Goal: Task Accomplishment & Management: Manage account settings

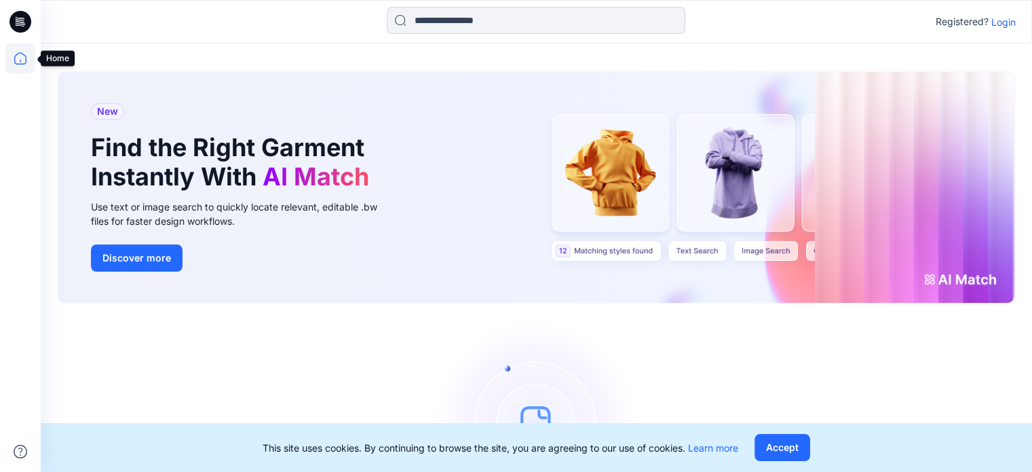
click at [22, 59] on icon at bounding box center [20, 58] width 30 height 30
click at [19, 66] on icon at bounding box center [20, 58] width 30 height 30
click at [1010, 21] on p "Login" at bounding box center [1003, 22] width 24 height 14
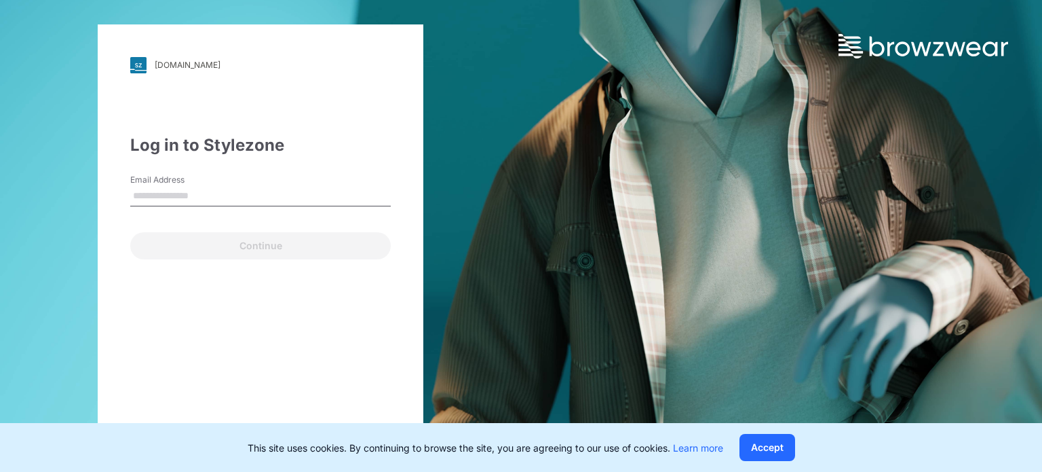
click at [296, 147] on div "Log in to Stylezone" at bounding box center [260, 145] width 261 height 24
click at [214, 202] on input "Email Address" at bounding box center [260, 196] width 261 height 20
type input "**********"
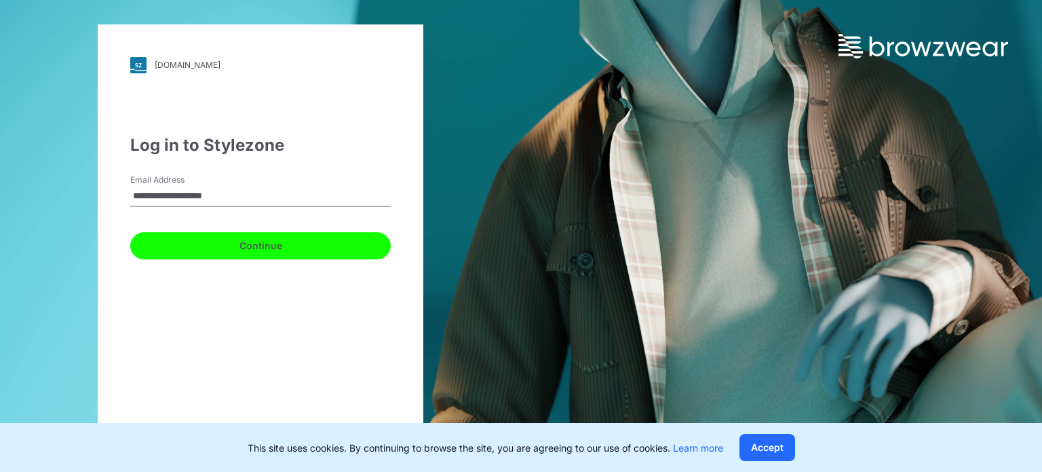
click at [290, 248] on button "Continue" at bounding box center [260, 245] width 261 height 27
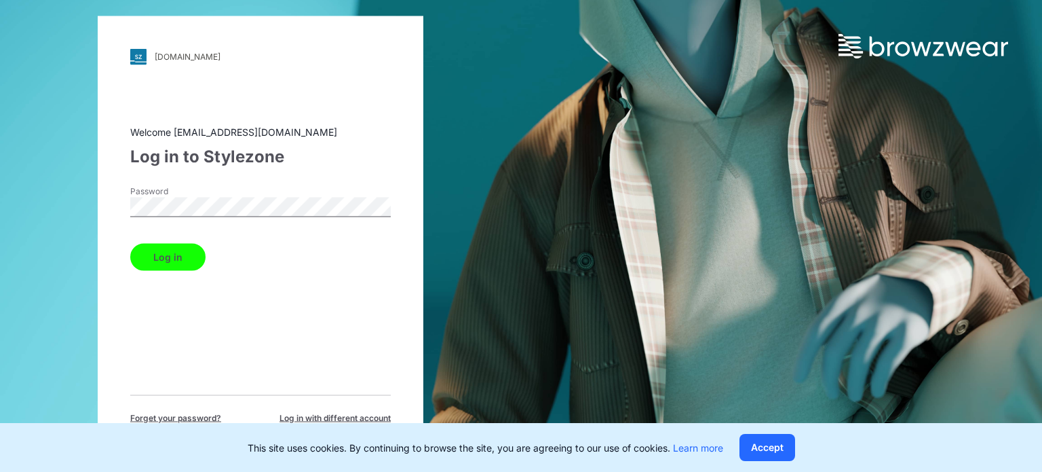
click at [201, 257] on button "Log in" at bounding box center [167, 256] width 75 height 27
click at [185, 257] on div "Log in" at bounding box center [260, 253] width 261 height 33
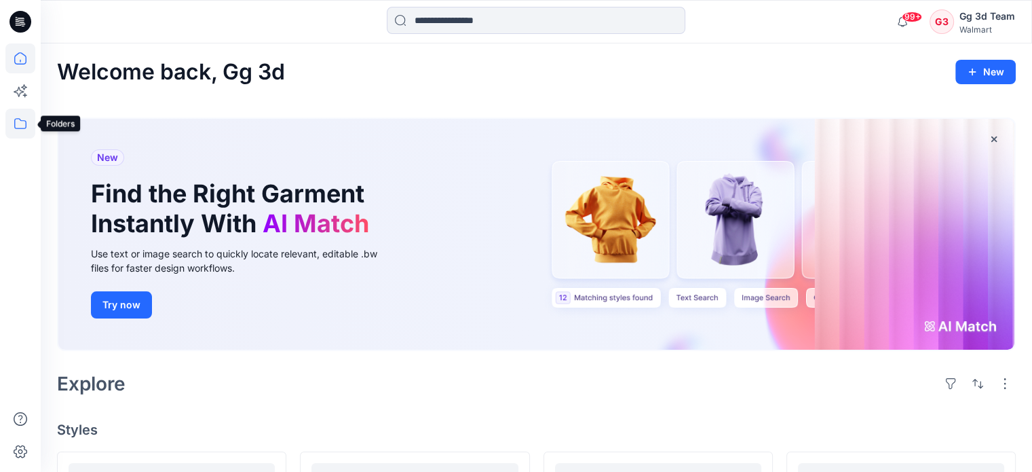
click at [21, 130] on icon at bounding box center [20, 124] width 30 height 30
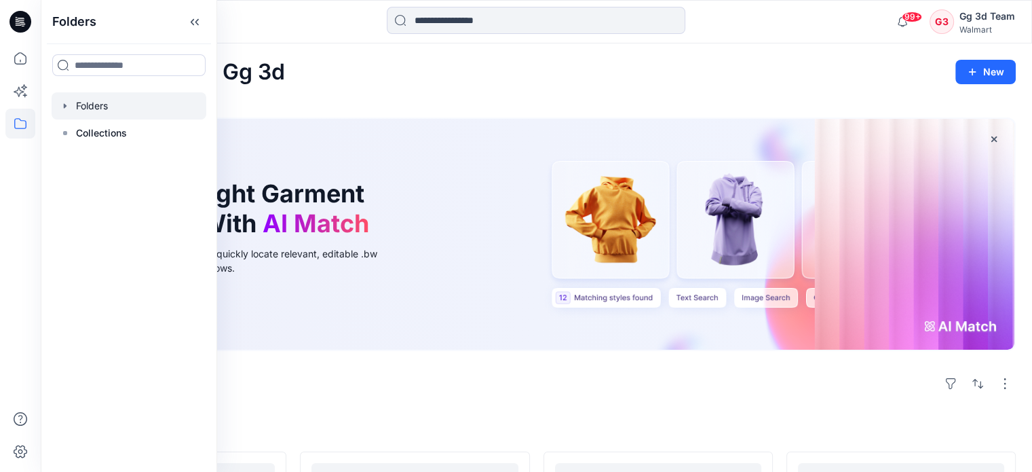
click at [64, 105] on icon "button" at bounding box center [65, 105] width 3 height 5
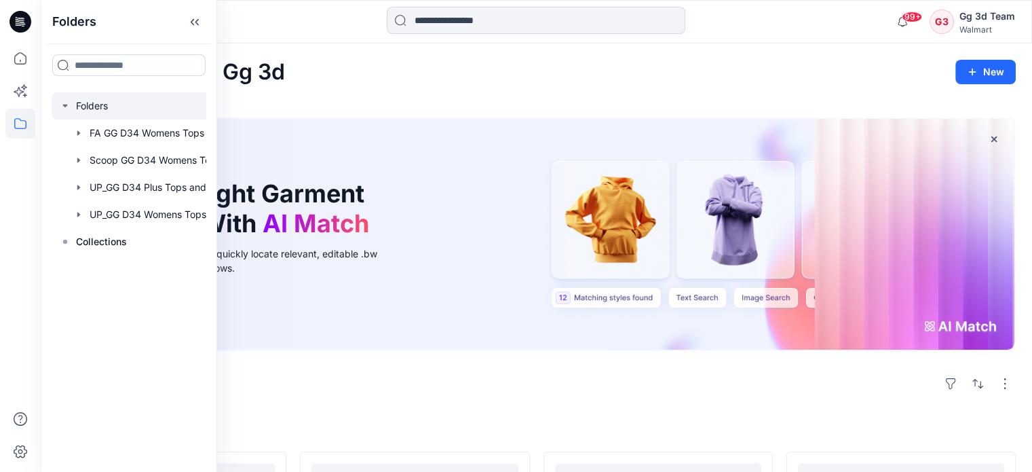
click at [103, 107] on div at bounding box center [147, 105] width 190 height 27
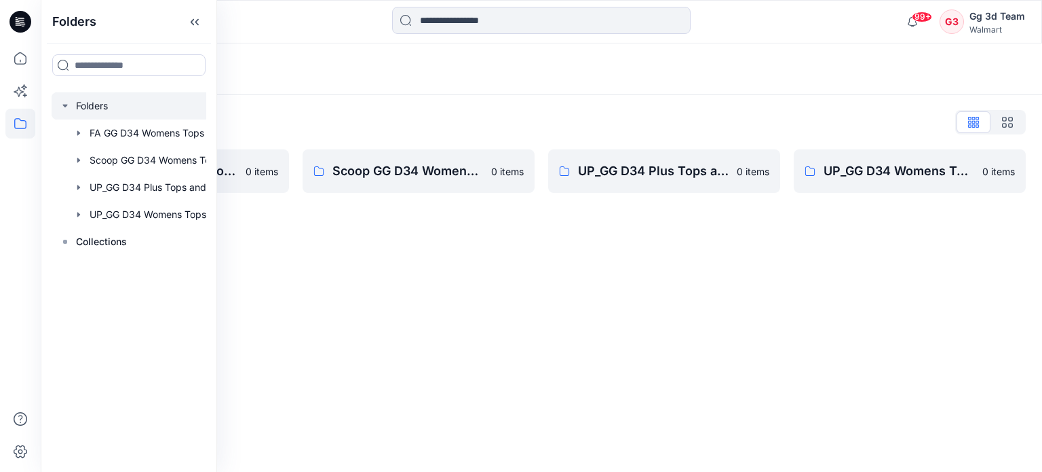
click at [725, 301] on div "Folders Folders List FA GG D34 Womens Tops and Dresses 0 items Scoop GG D34 Wom…" at bounding box center [541, 257] width 1001 height 428
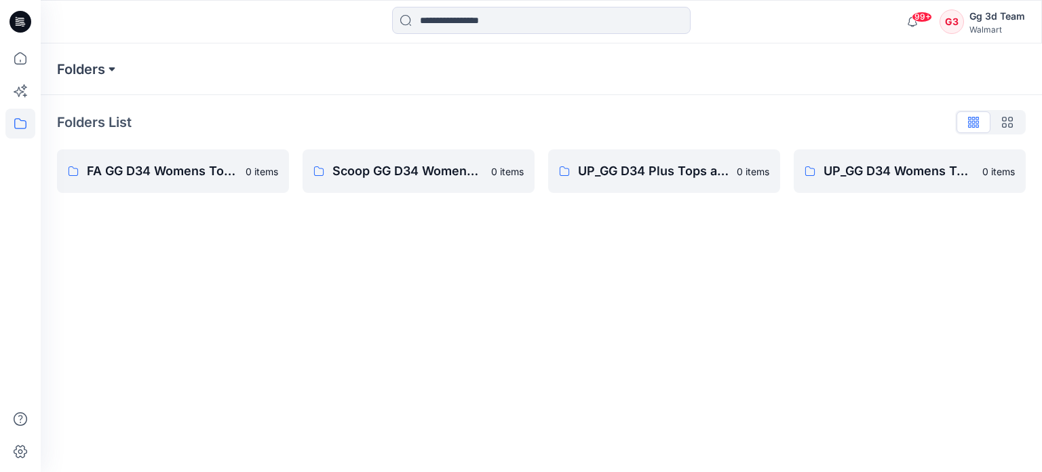
click at [106, 67] on button at bounding box center [112, 69] width 14 height 19
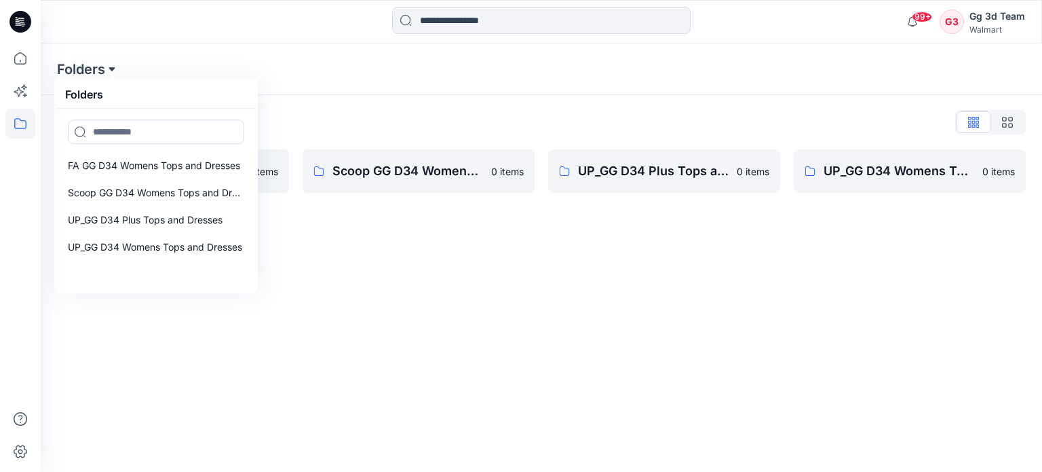
click at [106, 67] on button at bounding box center [112, 69] width 14 height 19
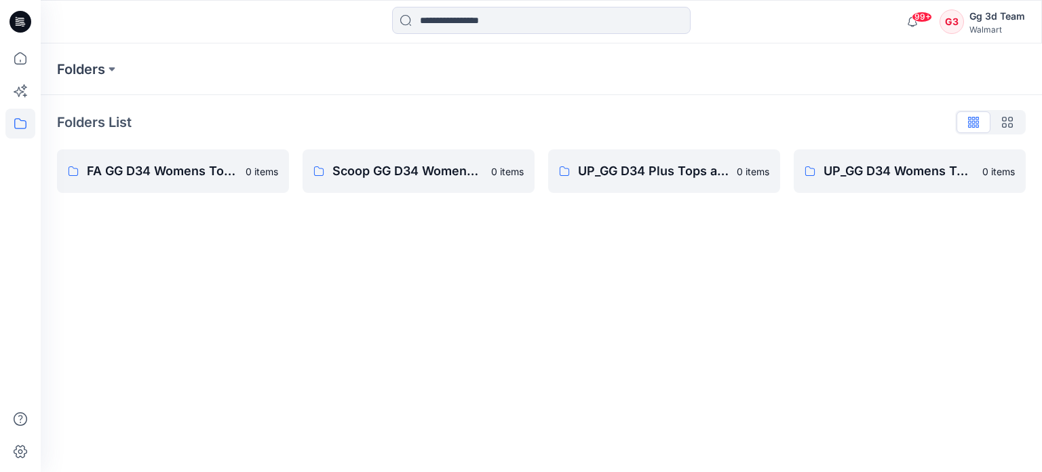
click at [558, 122] on div "Folders List" at bounding box center [541, 122] width 969 height 22
click at [849, 126] on div "Folders List" at bounding box center [541, 122] width 969 height 22
click at [524, 326] on div "Folders Folders List FA GG D34 Womens Tops and Dresses 0 items Scoop GG D34 Wom…" at bounding box center [541, 257] width 1001 height 428
drag, startPoint x: 526, startPoint y: 311, endPoint x: 469, endPoint y: 301, distance: 57.9
click at [469, 301] on div "Folders Folders List FA GG D34 Womens Tops and Dresses 0 items Scoop GG D34 Wom…" at bounding box center [541, 257] width 1001 height 428
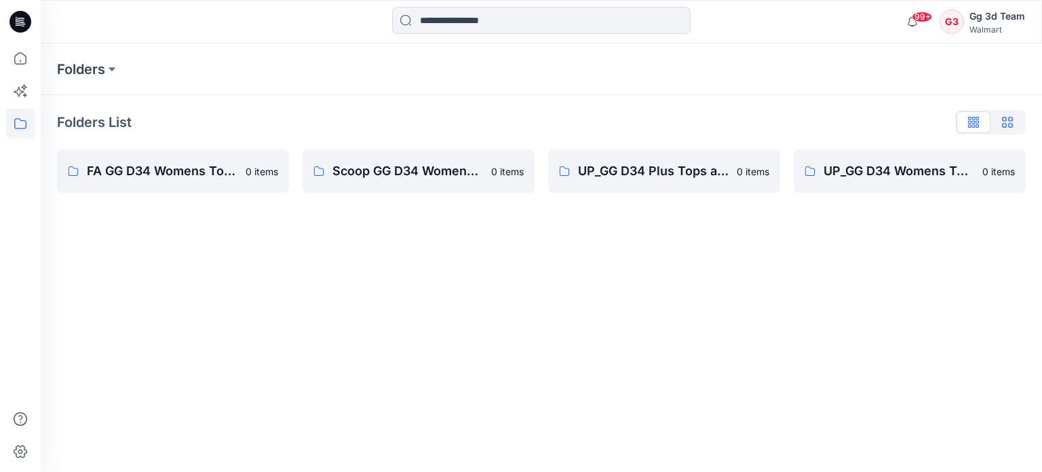
click at [1005, 124] on icon "button" at bounding box center [1007, 122] width 11 height 11
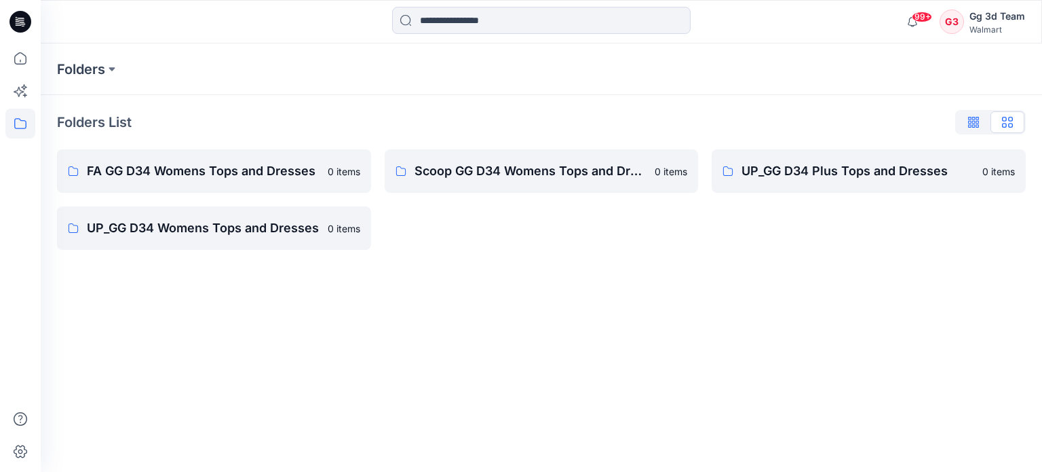
click at [974, 123] on icon "button" at bounding box center [973, 120] width 3 height 7
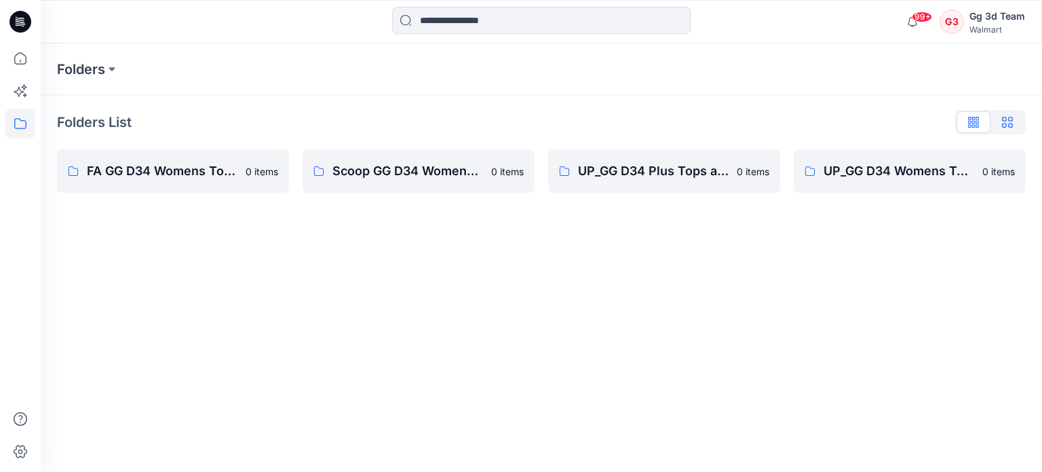
click at [1003, 121] on icon "button" at bounding box center [1007, 122] width 11 height 11
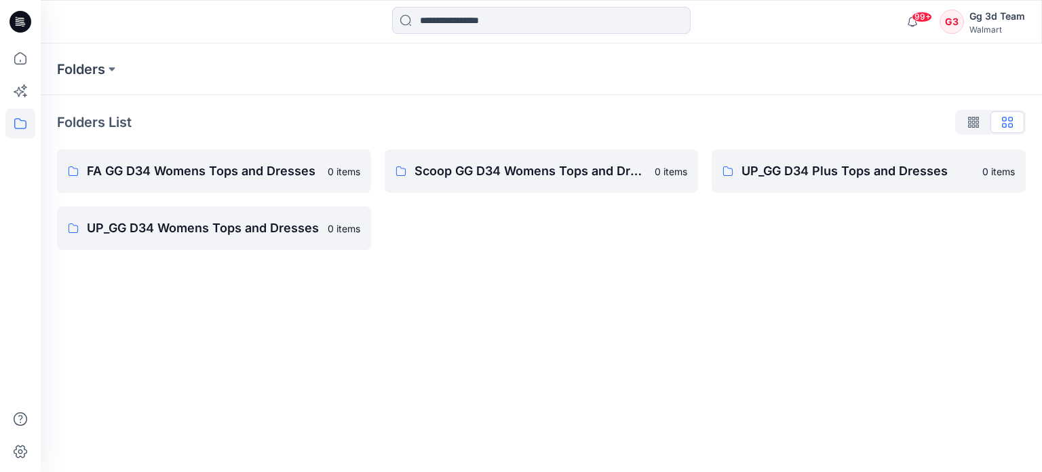
click at [654, 362] on div "Folders Folders List FA GG D34 Womens Tops and Dresses 0 items UP_GG D34 Womens…" at bounding box center [541, 257] width 1001 height 428
click at [137, 328] on div "Folders Folders List FA GG D34 Womens Tops and Dresses 0 items UP_GG D34 Womens…" at bounding box center [541, 257] width 1001 height 428
click at [756, 321] on div "Folders Folders List FA GG D34 Womens Tops and Dresses 0 items UP_GG D34 Womens…" at bounding box center [541, 257] width 1001 height 428
drag, startPoint x: 756, startPoint y: 321, endPoint x: 637, endPoint y: 320, distance: 118.7
click at [637, 320] on div "Folders Folders List FA GG D34 Womens Tops and Dresses 0 items UP_GG D34 Womens…" at bounding box center [541, 257] width 1001 height 428
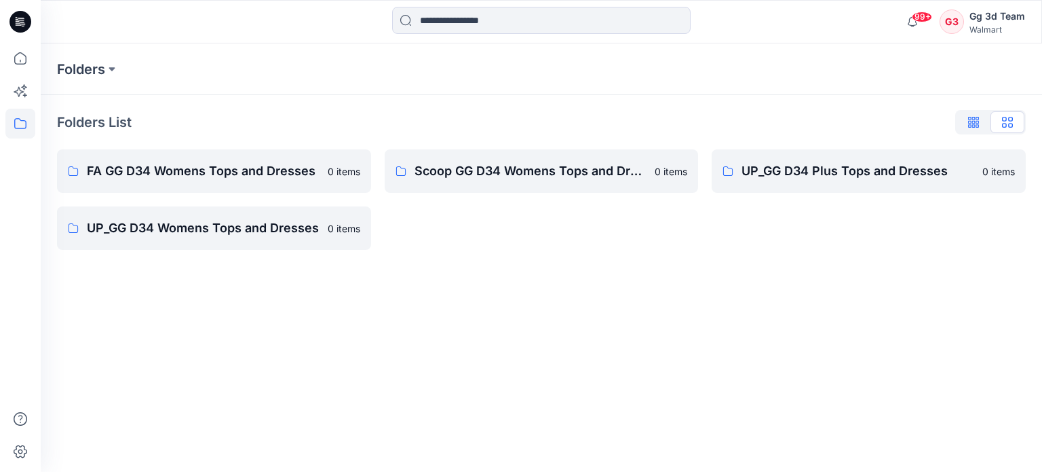
click at [981, 121] on button "button" at bounding box center [974, 122] width 34 height 22
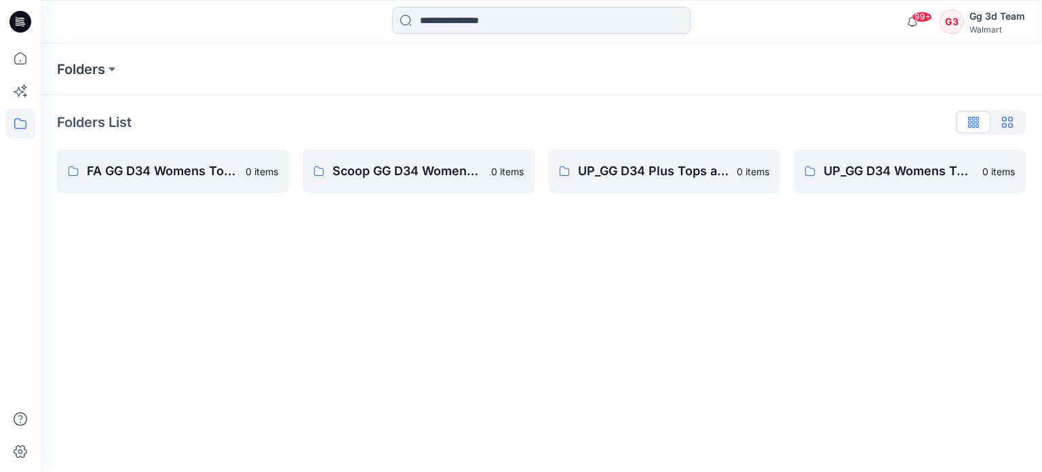
click at [1004, 119] on icon "button" at bounding box center [1007, 122] width 11 height 11
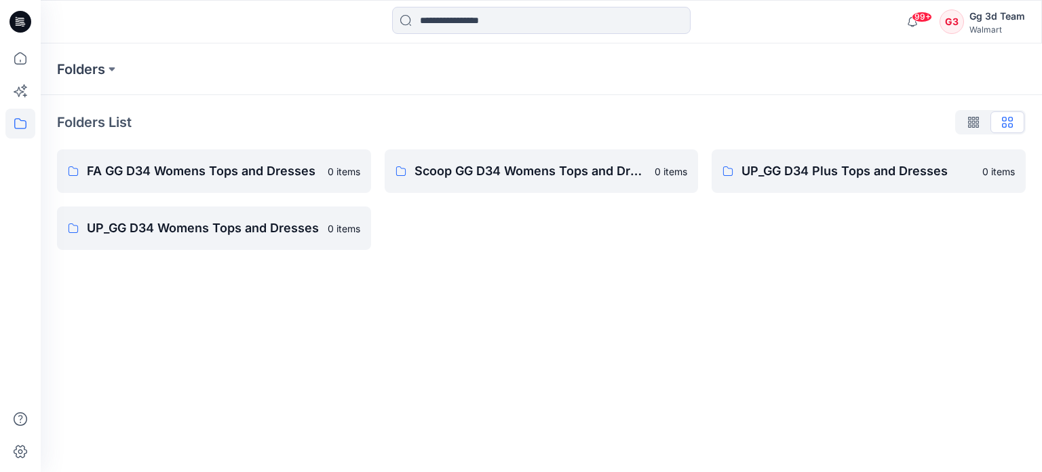
click at [116, 122] on p "Folders List" at bounding box center [94, 122] width 75 height 20
click at [111, 66] on button at bounding box center [112, 69] width 14 height 19
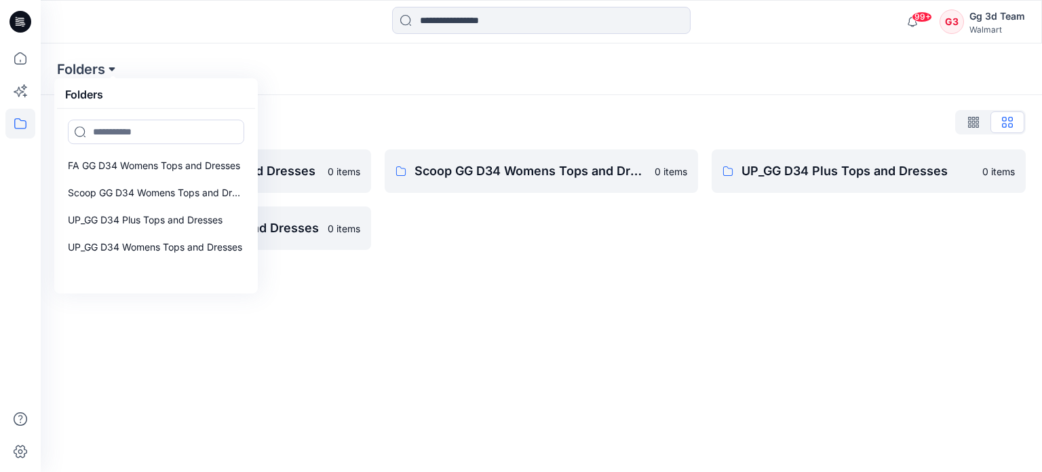
click at [111, 66] on button at bounding box center [112, 69] width 14 height 19
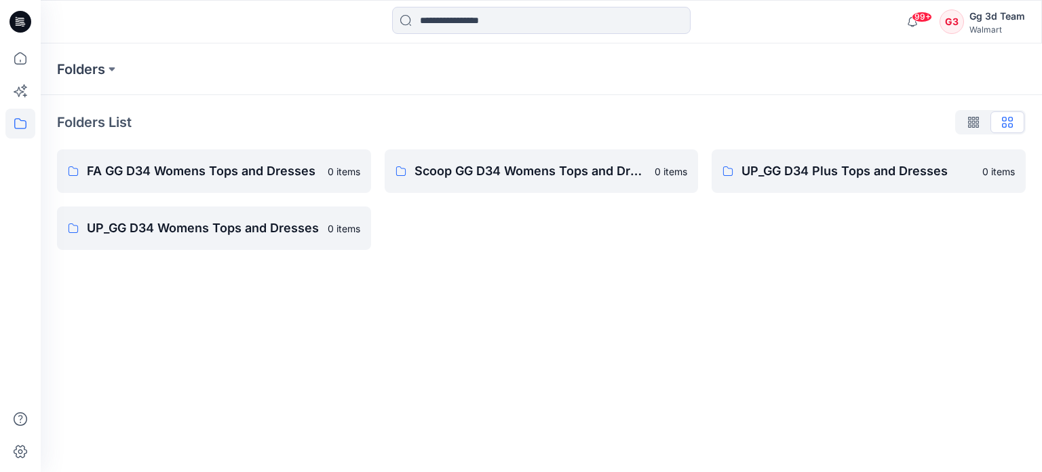
drag, startPoint x: 497, startPoint y: 264, endPoint x: 483, endPoint y: 294, distance: 32.8
click at [483, 294] on div "Folders Folders List FA GG D34 Womens Tops and Dresses 0 items UP_GG D34 Womens…" at bounding box center [541, 257] width 1001 height 428
click at [17, 58] on icon at bounding box center [20, 58] width 30 height 30
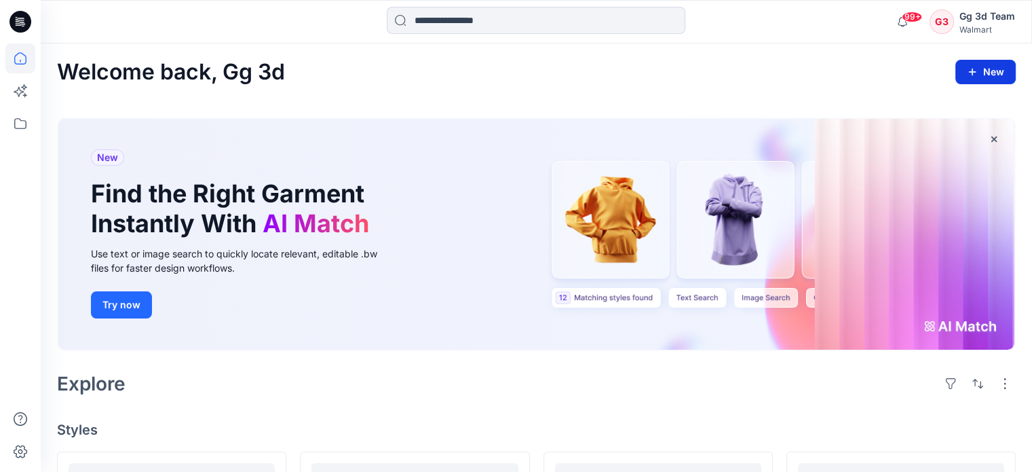
click at [968, 75] on icon "button" at bounding box center [972, 71] width 11 height 11
click at [680, 75] on div "Welcome back, Gg 3d New New Style" at bounding box center [536, 72] width 959 height 25
click at [991, 73] on button "New" at bounding box center [985, 72] width 60 height 24
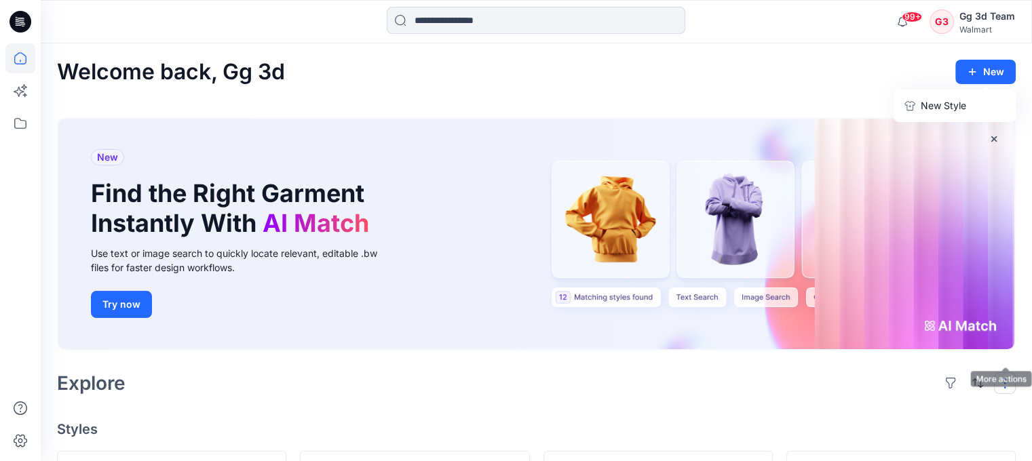
click at [1000, 372] on button "button" at bounding box center [1005, 383] width 22 height 22
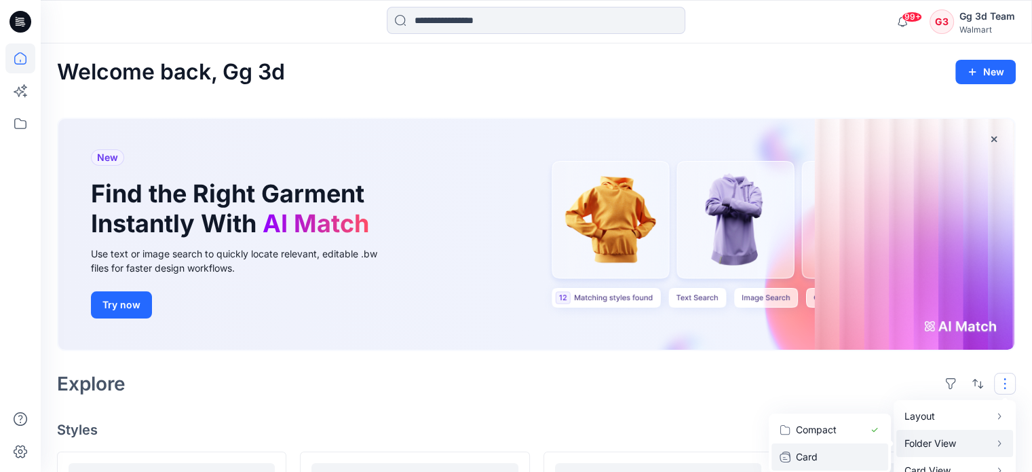
click at [835, 443] on button "Card" at bounding box center [829, 456] width 117 height 27
click at [695, 367] on div "Explore Layout Grid Large Grid Folder View Compact Card Card View Card Info" at bounding box center [536, 383] width 959 height 33
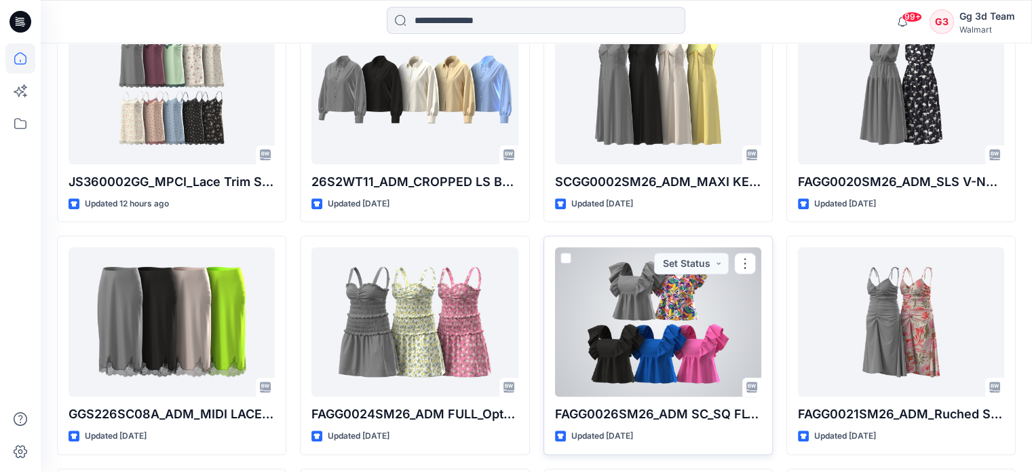
scroll to position [339, 0]
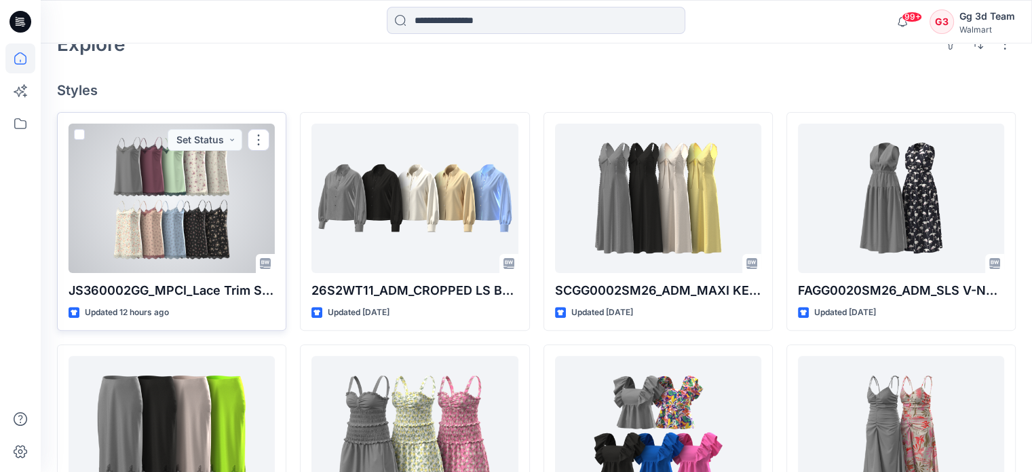
click at [212, 195] on div at bounding box center [172, 197] width 206 height 149
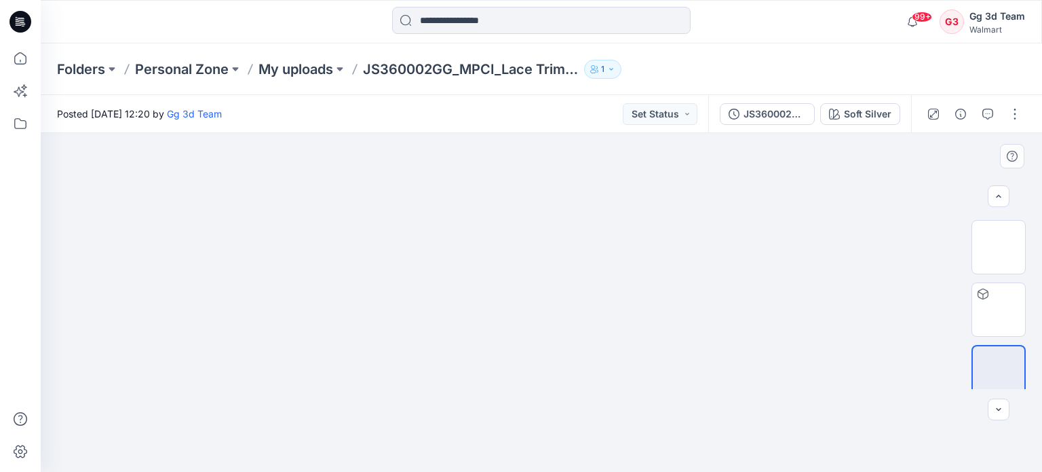
scroll to position [256, 0]
drag, startPoint x: 1029, startPoint y: 287, endPoint x: 1031, endPoint y: 347, distance: 59.8
click at [1031, 347] on div at bounding box center [998, 302] width 87 height 172
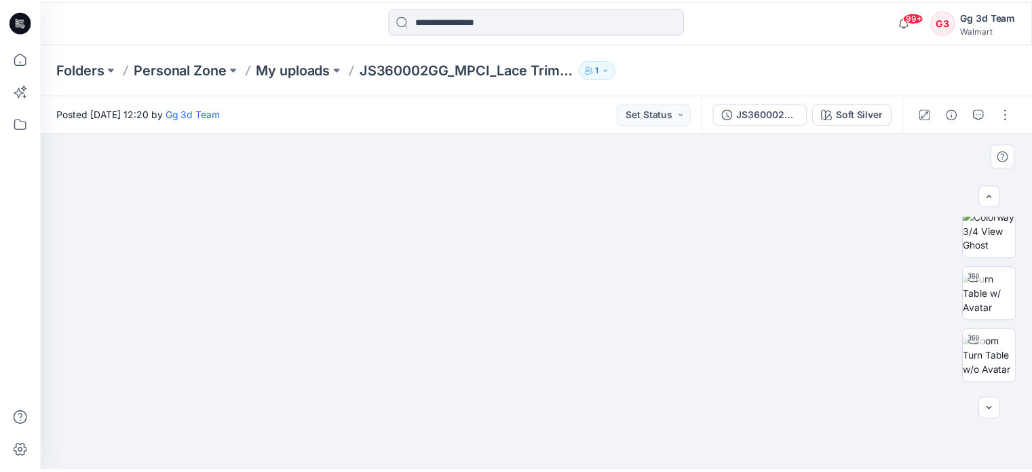
scroll to position [0, 0]
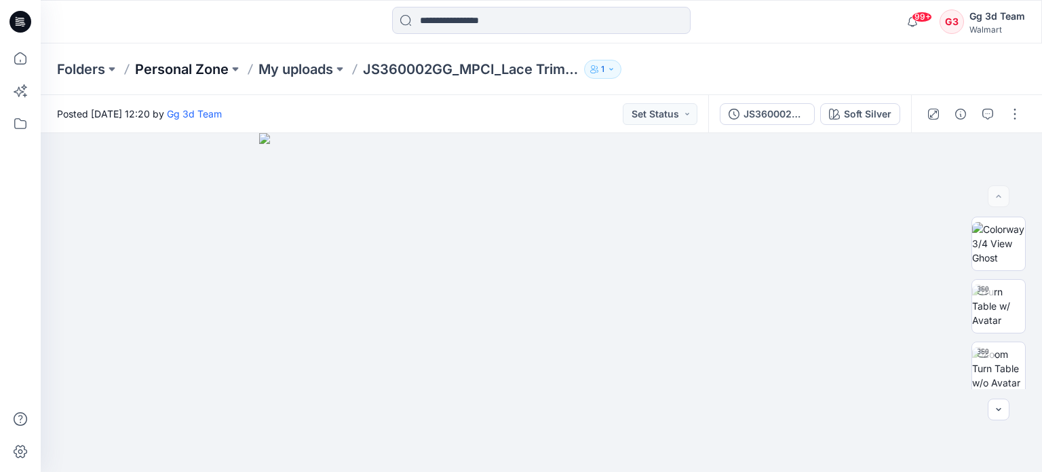
click at [206, 67] on p "Personal Zone" at bounding box center [182, 69] width 94 height 19
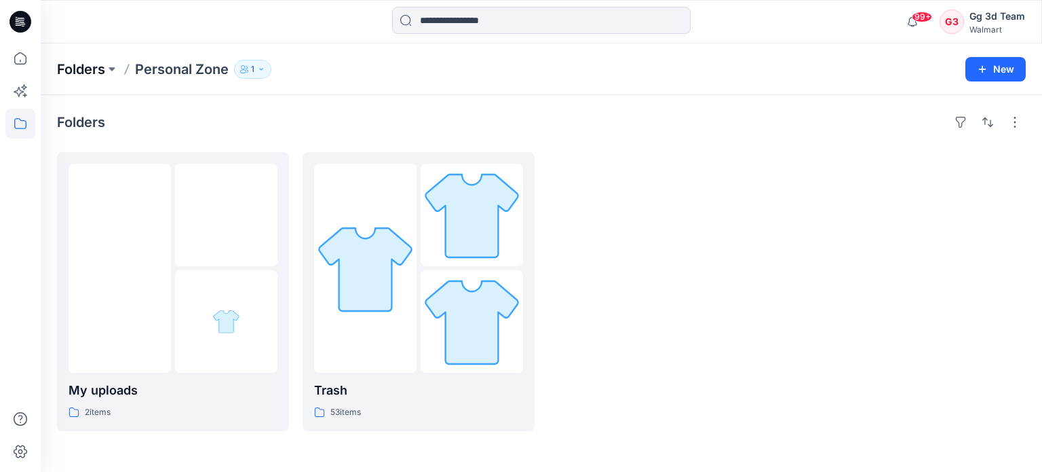
click at [80, 70] on p "Folders" at bounding box center [81, 69] width 48 height 19
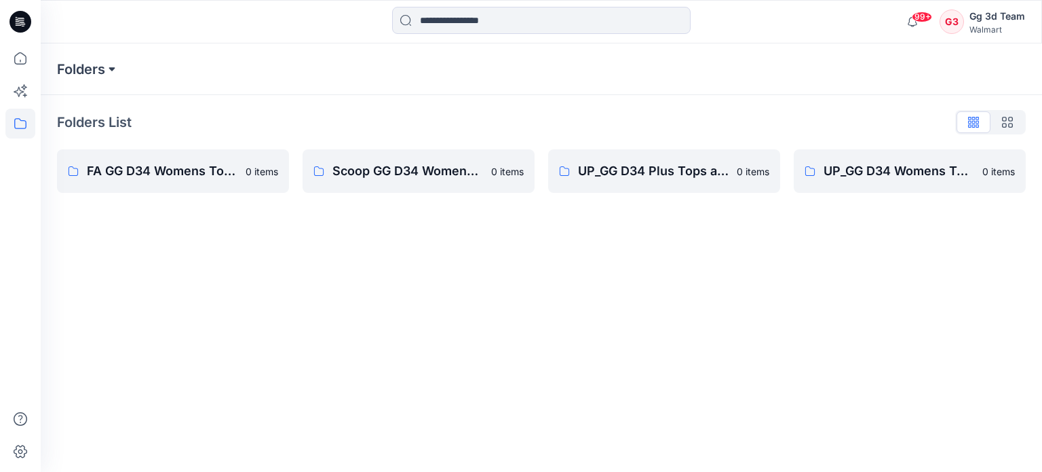
click at [110, 68] on button at bounding box center [112, 69] width 14 height 19
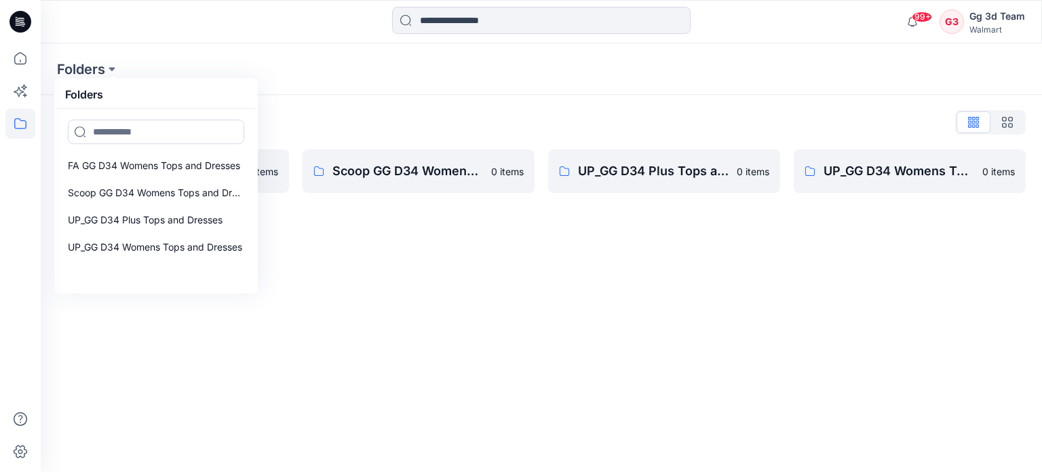
click at [519, 324] on div "Folders Folders FA GG D34 Womens Tops and Dresses Scoop GG D34 Womens Tops and …" at bounding box center [541, 257] width 1001 height 428
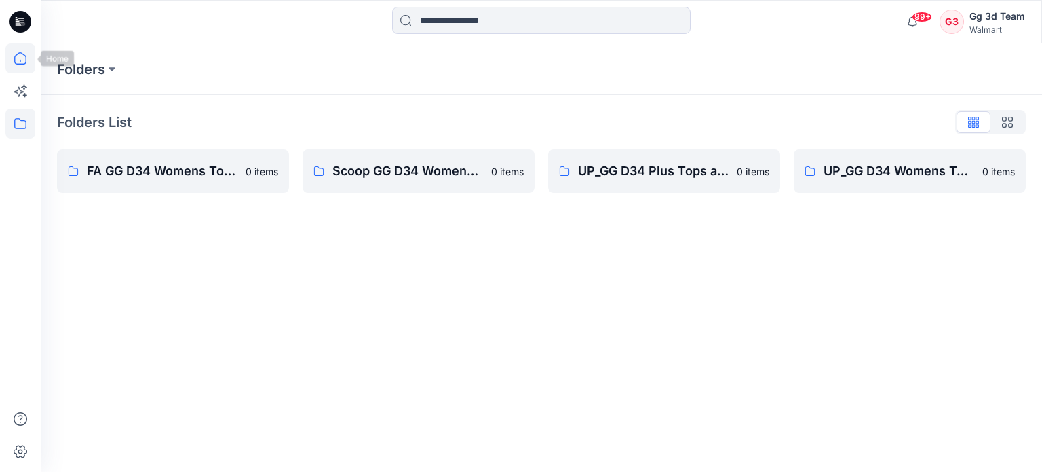
click at [22, 55] on icon at bounding box center [20, 58] width 30 height 30
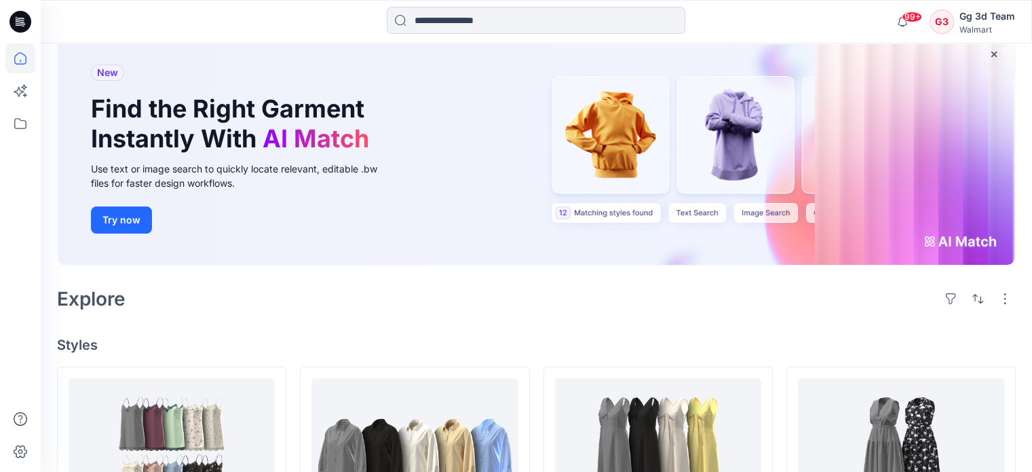
scroll to position [339, 0]
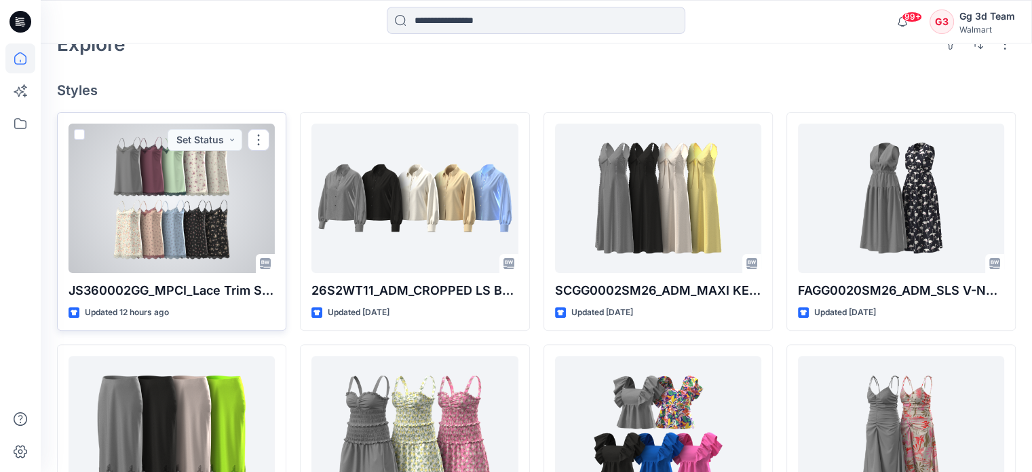
click at [166, 195] on div at bounding box center [172, 197] width 206 height 149
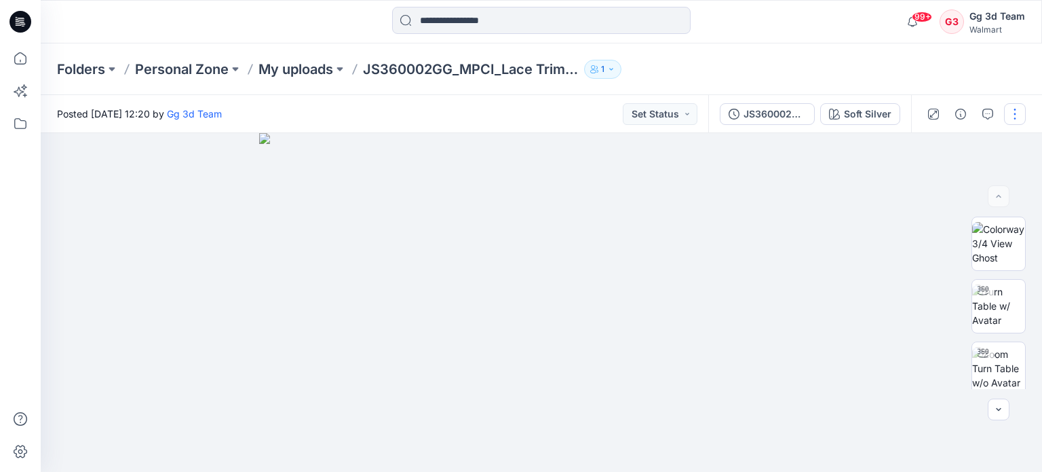
click at [1023, 115] on button "button" at bounding box center [1015, 114] width 22 height 22
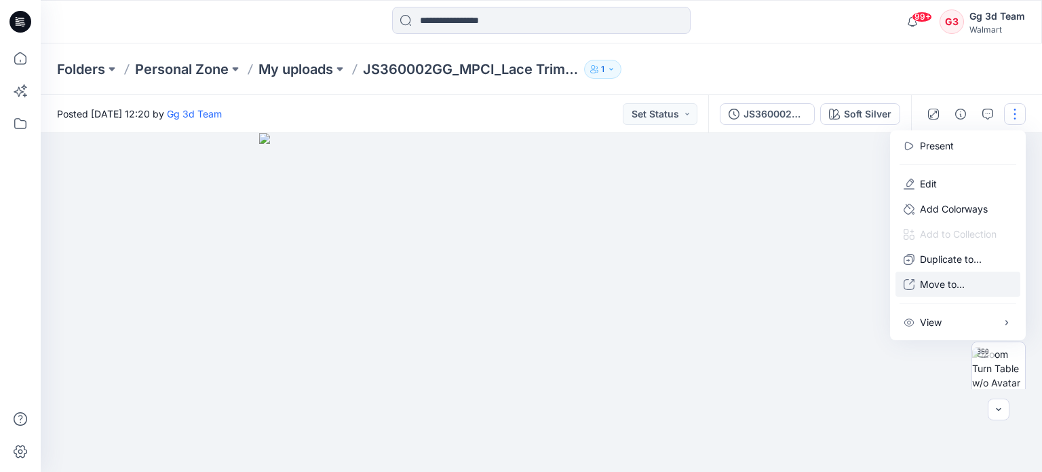
click at [959, 286] on p "Move to..." at bounding box center [942, 284] width 45 height 14
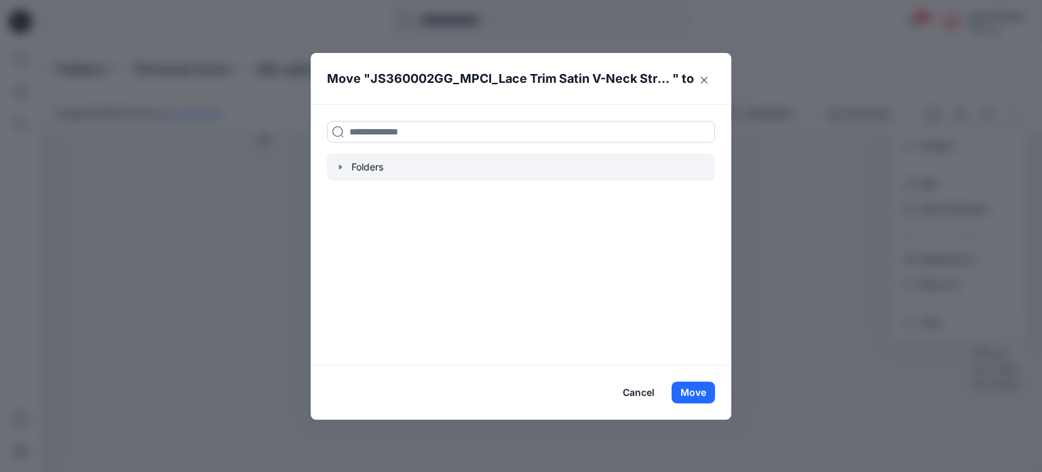
click at [341, 168] on icon "button" at bounding box center [340, 166] width 11 height 11
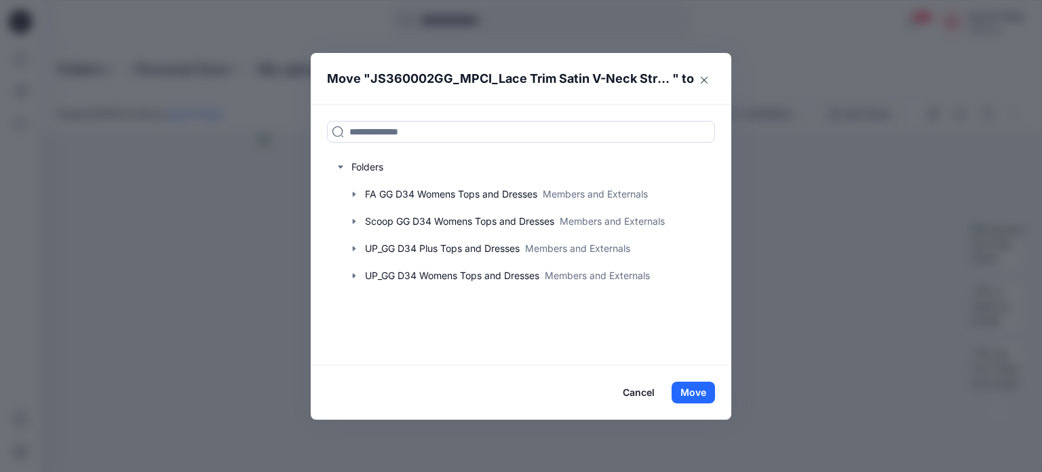
drag, startPoint x: 395, startPoint y: 320, endPoint x: 380, endPoint y: 320, distance: 14.9
click at [380, 320] on div "Folders FA GG D34 Womens Tops and Dresses Members and Externals Scoop GG D34 Wo…" at bounding box center [521, 234] width 421 height 261
click at [841, 193] on div "Move " JS360002GG_MPCI_Lace Trim Satin V-Neck Strappy Dress " to Folders FA GG …" at bounding box center [521, 236] width 1042 height 472
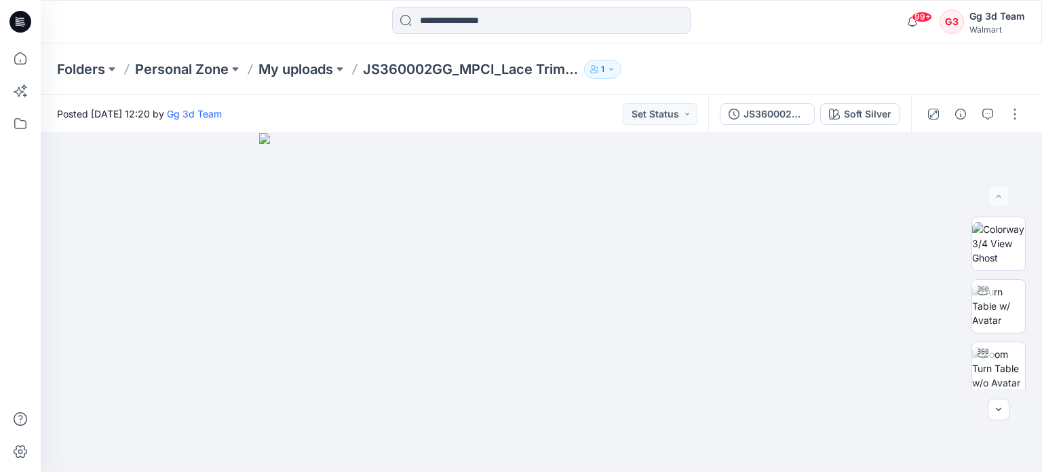
click at [910, 69] on div "Folders Personal Zone My uploads JS360002GG_MPCI_Lace Trim Satin V-Neck Strappy…" at bounding box center [488, 69] width 863 height 19
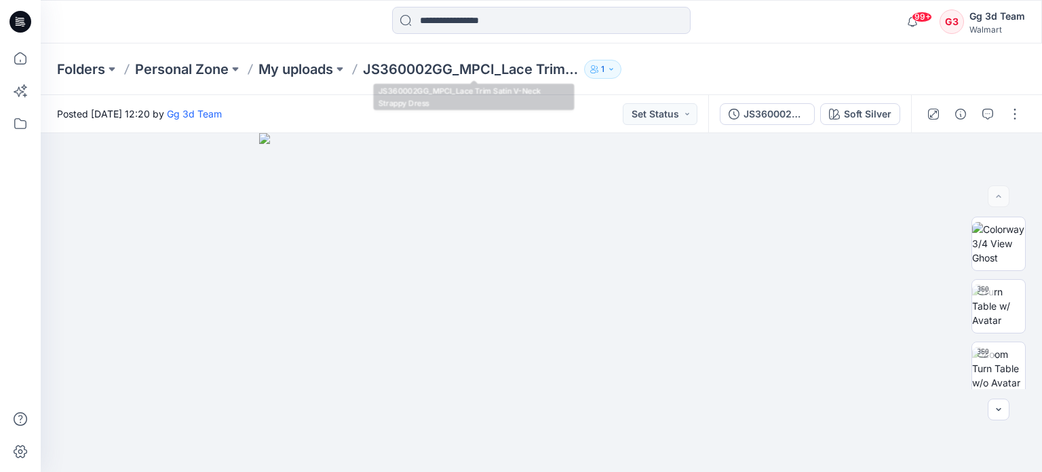
click at [592, 67] on icon "button" at bounding box center [594, 69] width 8 height 8
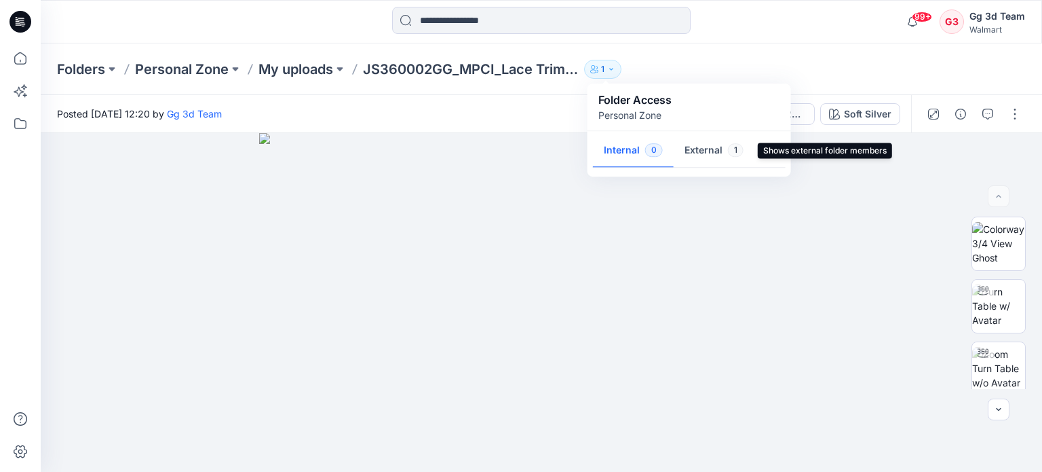
click at [712, 149] on button "External 1" at bounding box center [714, 151] width 81 height 35
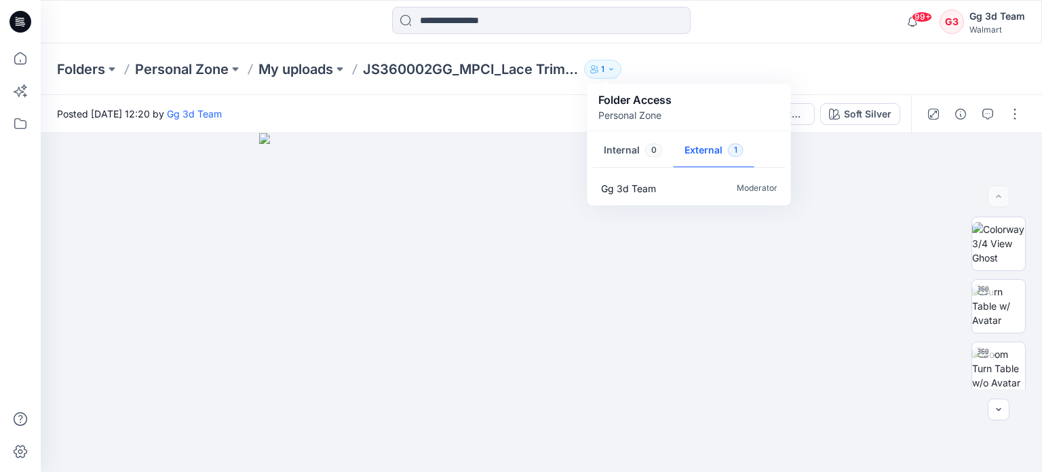
drag, startPoint x: 100, startPoint y: 20, endPoint x: 92, endPoint y: 31, distance: 14.1
click at [100, 20] on div at bounding box center [166, 22] width 250 height 30
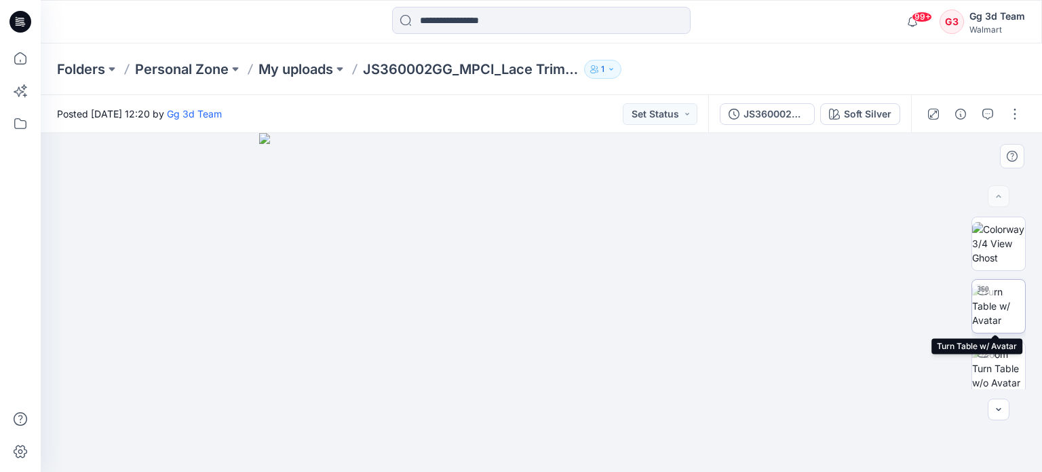
click at [1004, 299] on img at bounding box center [998, 305] width 53 height 43
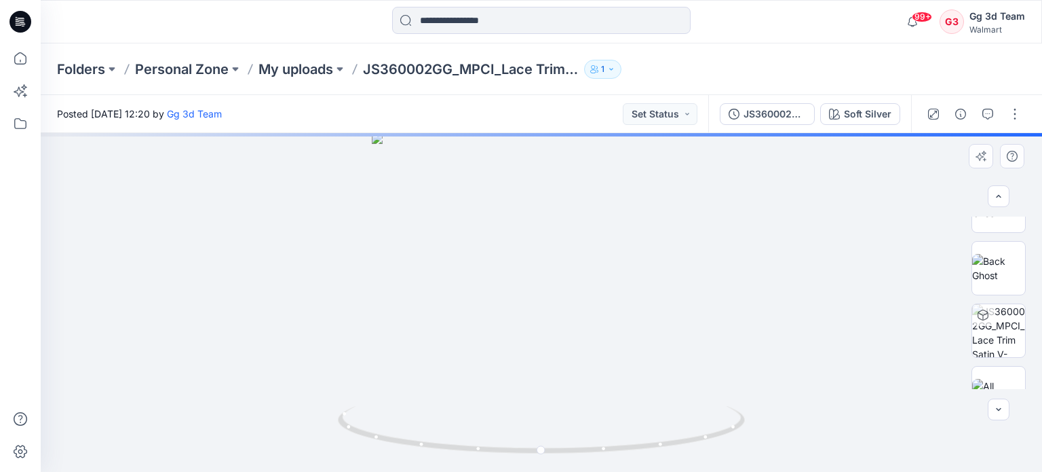
scroll to position [256, 0]
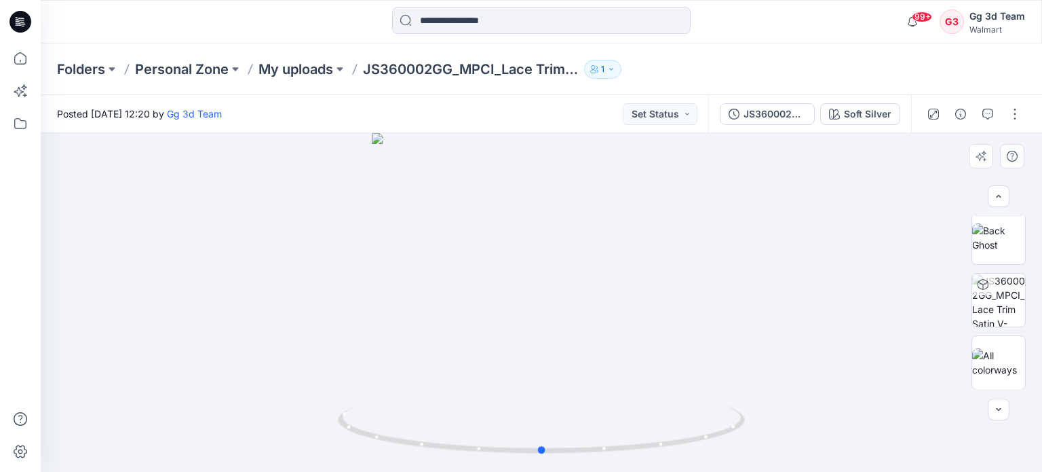
drag, startPoint x: 536, startPoint y: 341, endPoint x: 503, endPoint y: 334, distance: 33.3
click at [503, 334] on div at bounding box center [541, 302] width 1001 height 339
click at [537, 316] on div at bounding box center [541, 302] width 1001 height 339
click at [881, 237] on div at bounding box center [541, 302] width 1001 height 339
click at [1031, 360] on div at bounding box center [998, 302] width 87 height 172
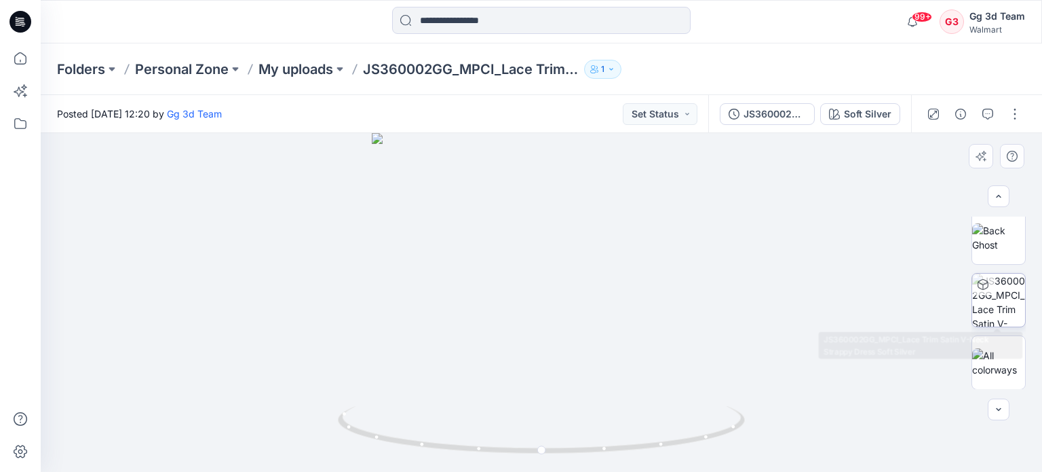
click at [1005, 323] on img at bounding box center [998, 299] width 53 height 53
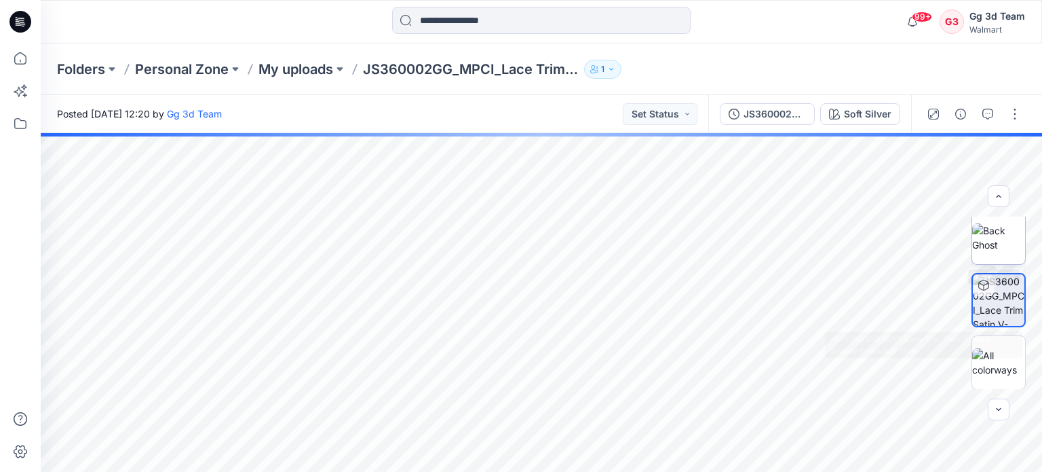
click at [987, 245] on img at bounding box center [998, 237] width 53 height 28
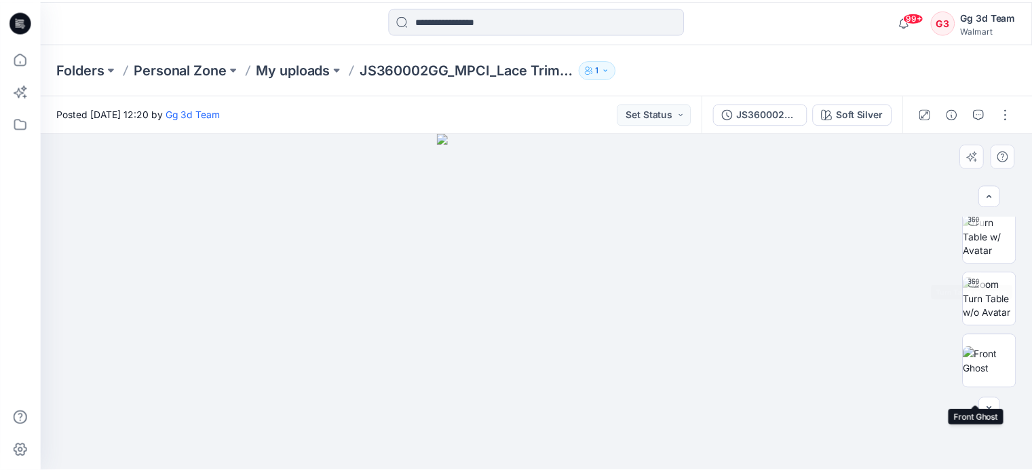
scroll to position [52, 0]
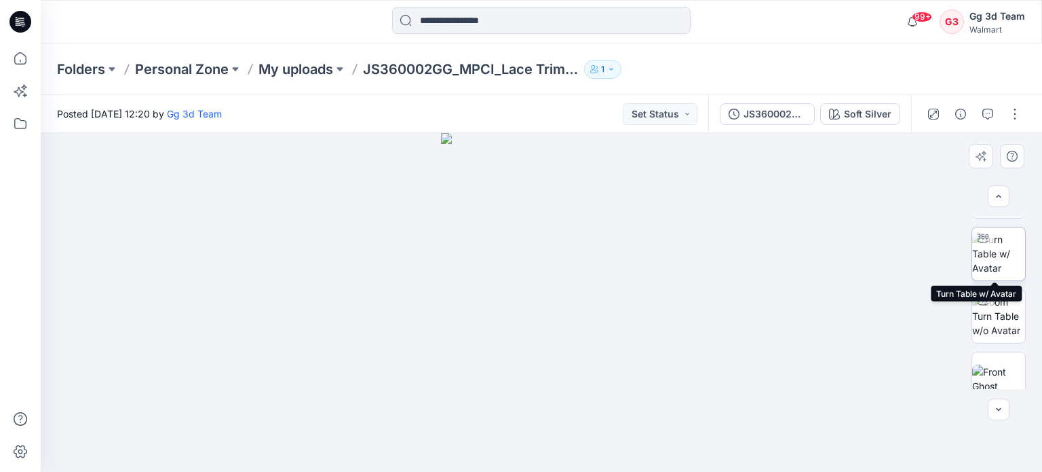
click at [990, 258] on img at bounding box center [998, 253] width 53 height 43
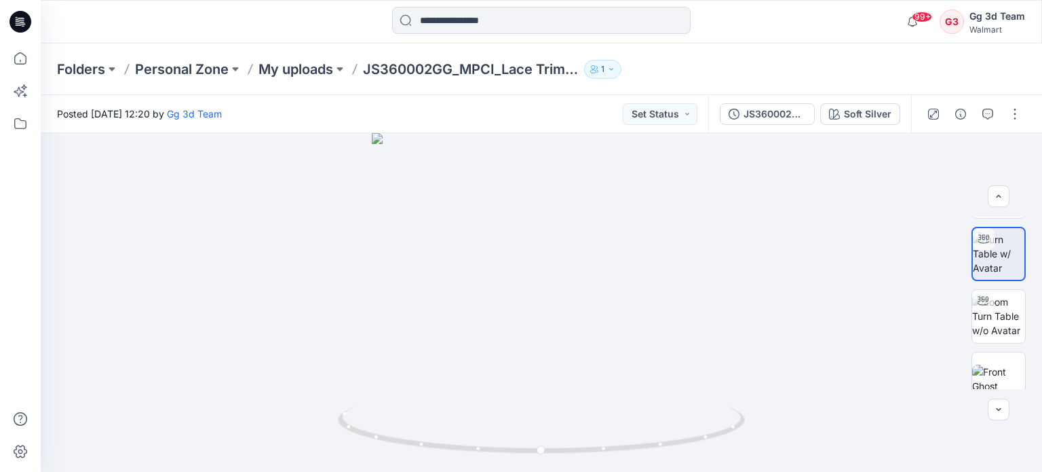
drag, startPoint x: 540, startPoint y: 285, endPoint x: 485, endPoint y: 121, distance: 173.1
click at [485, 121] on div "Posted [DATE] 12:20 by Gg 3d Team Set Status" at bounding box center [375, 113] width 668 height 37
click at [932, 113] on icon "button" at bounding box center [933, 114] width 11 height 11
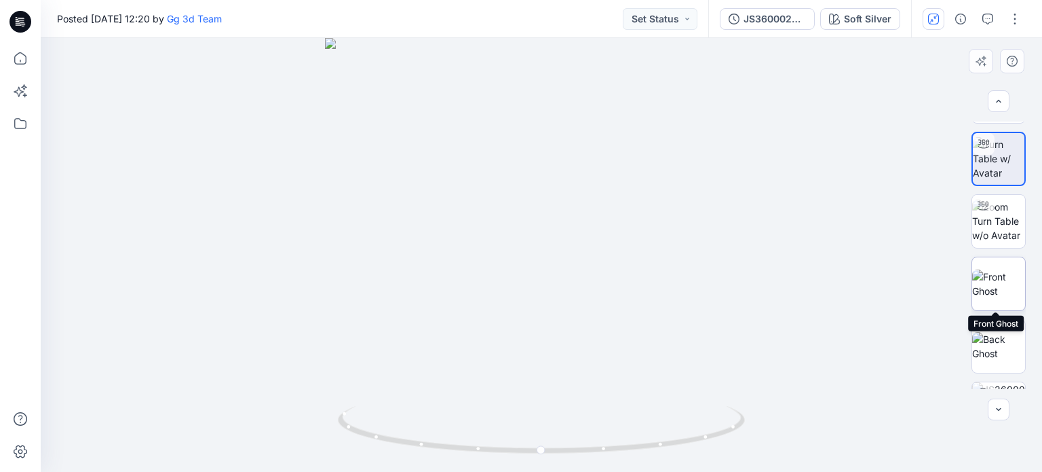
click at [999, 289] on img at bounding box center [998, 283] width 53 height 28
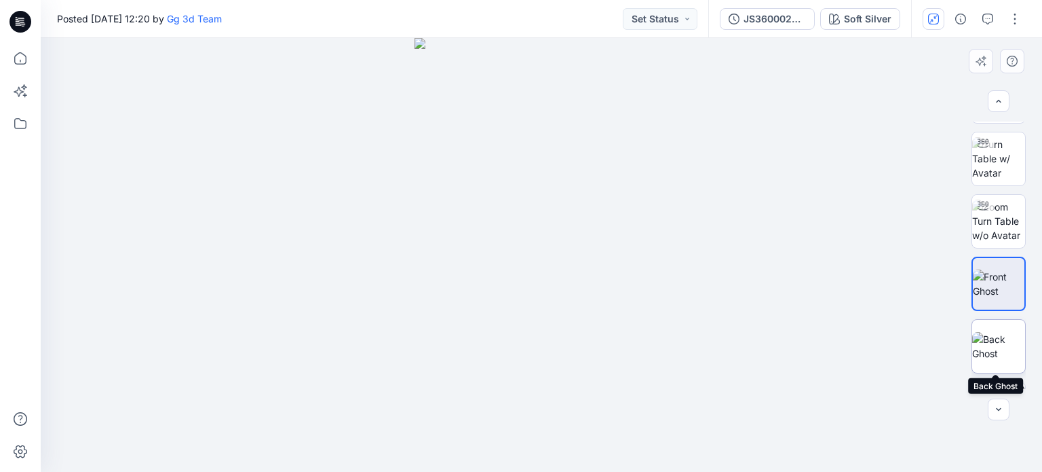
click at [989, 339] on img at bounding box center [998, 346] width 53 height 28
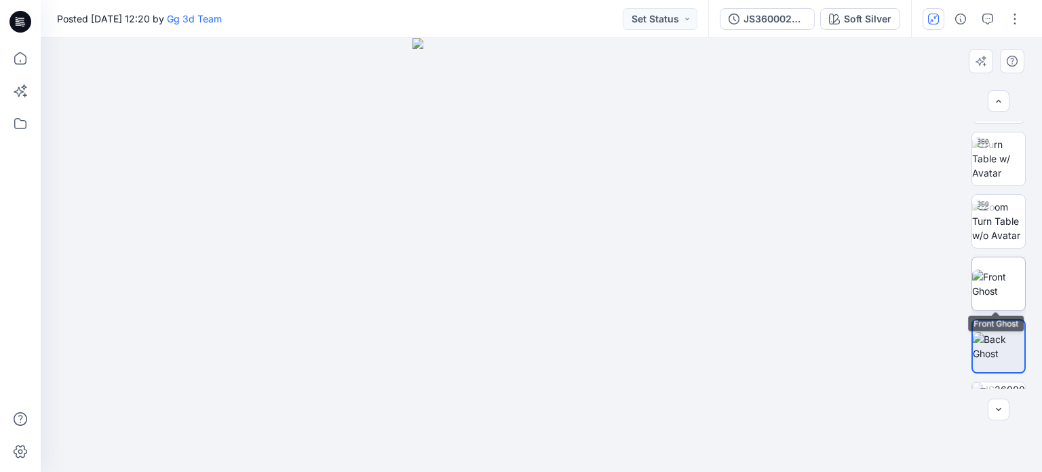
click at [991, 298] on img at bounding box center [998, 283] width 53 height 28
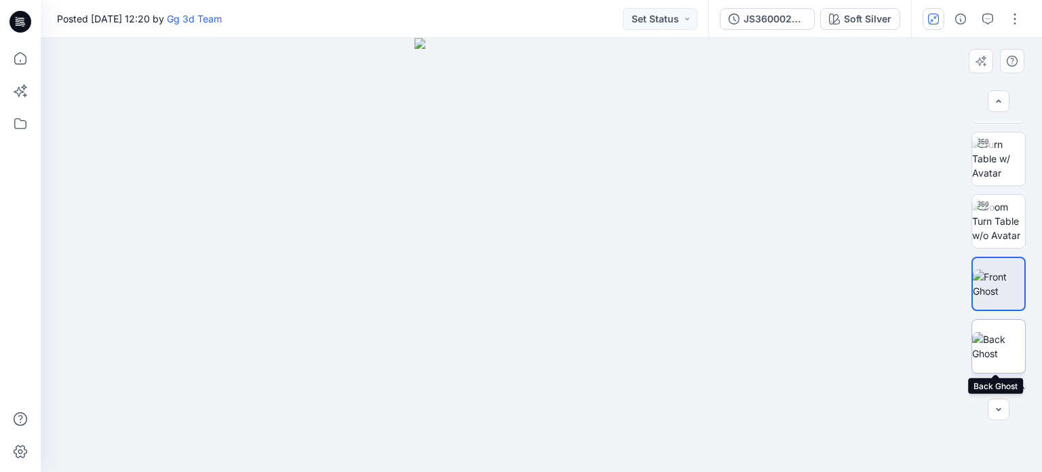
click at [999, 347] on img at bounding box center [998, 346] width 53 height 28
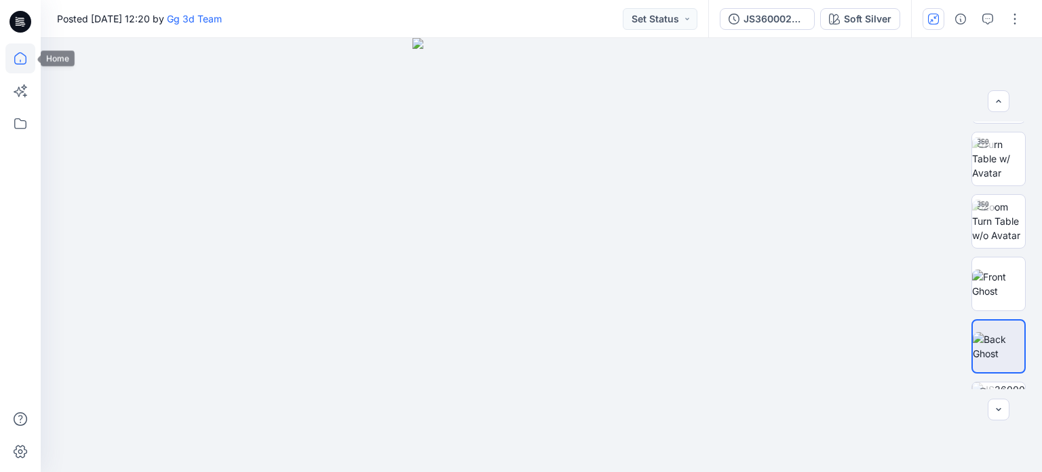
click at [16, 52] on icon at bounding box center [20, 58] width 30 height 30
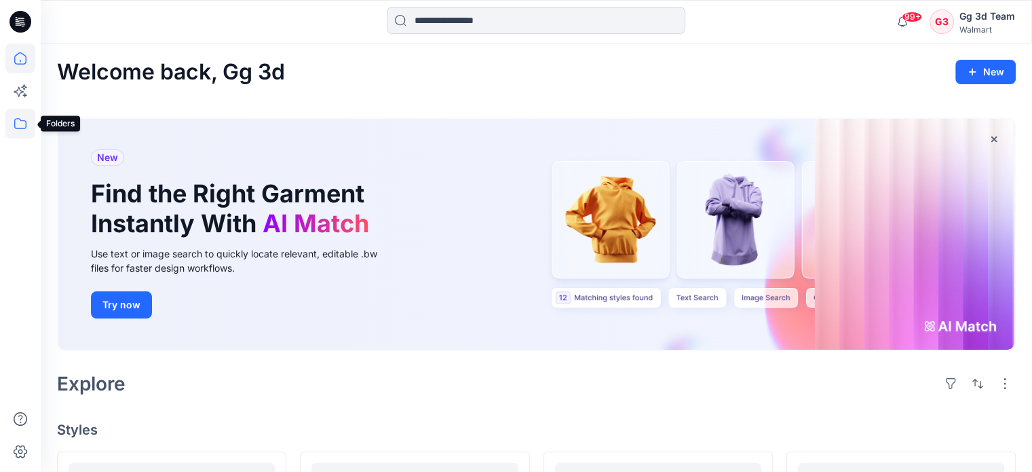
click at [16, 121] on icon at bounding box center [20, 124] width 30 height 30
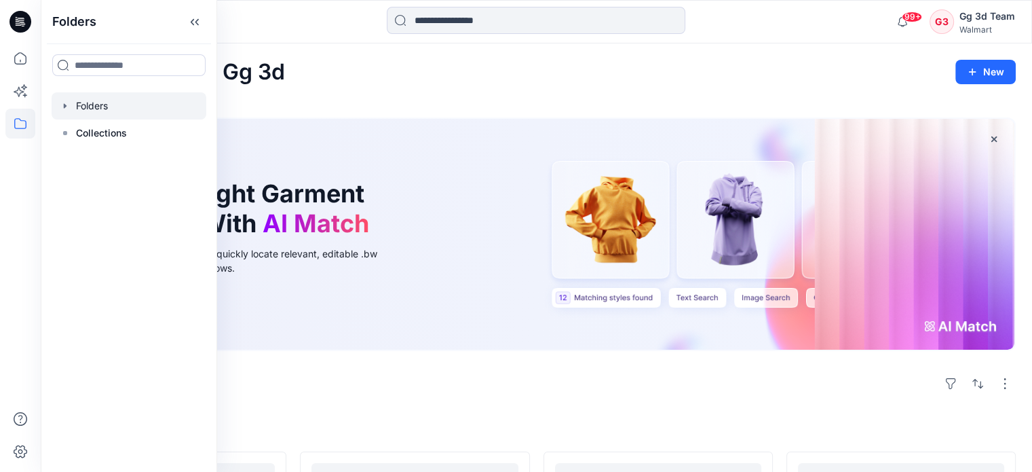
click at [90, 108] on div at bounding box center [129, 105] width 155 height 27
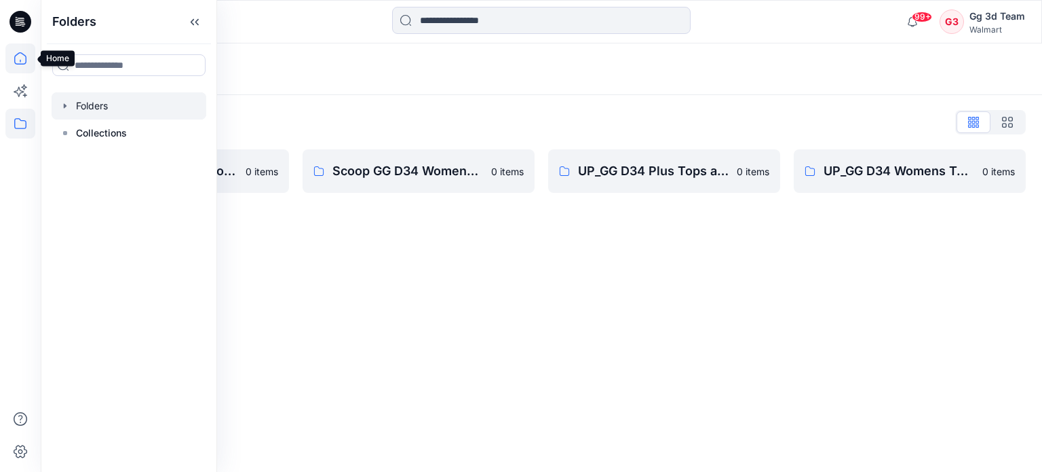
click at [23, 54] on icon at bounding box center [20, 58] width 12 height 12
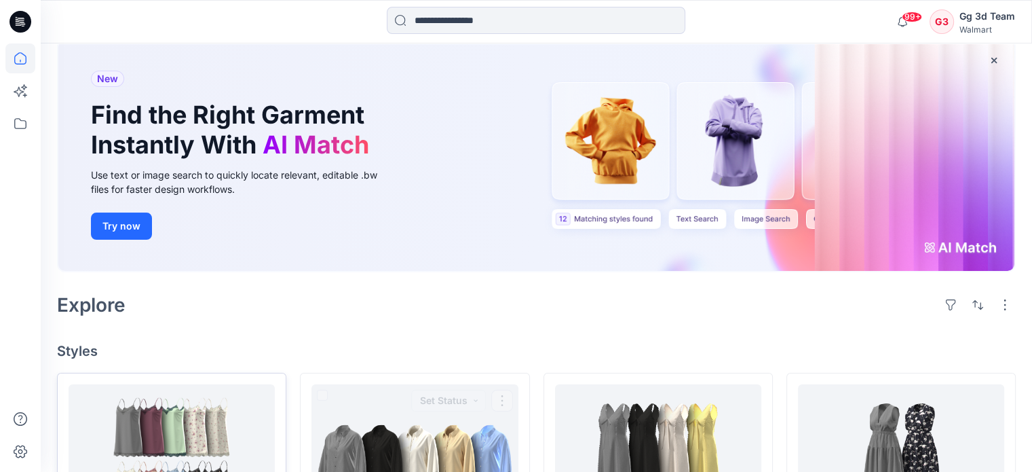
scroll to position [204, 0]
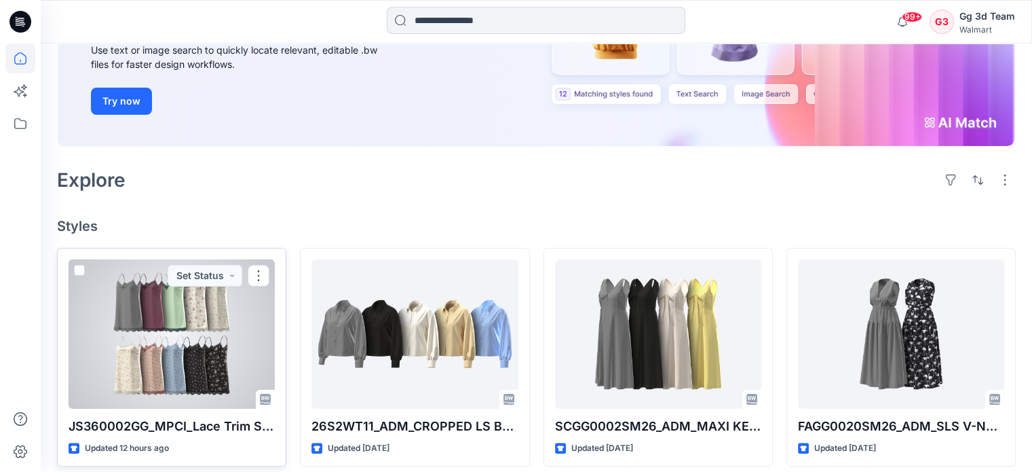
click at [115, 292] on div at bounding box center [172, 333] width 206 height 149
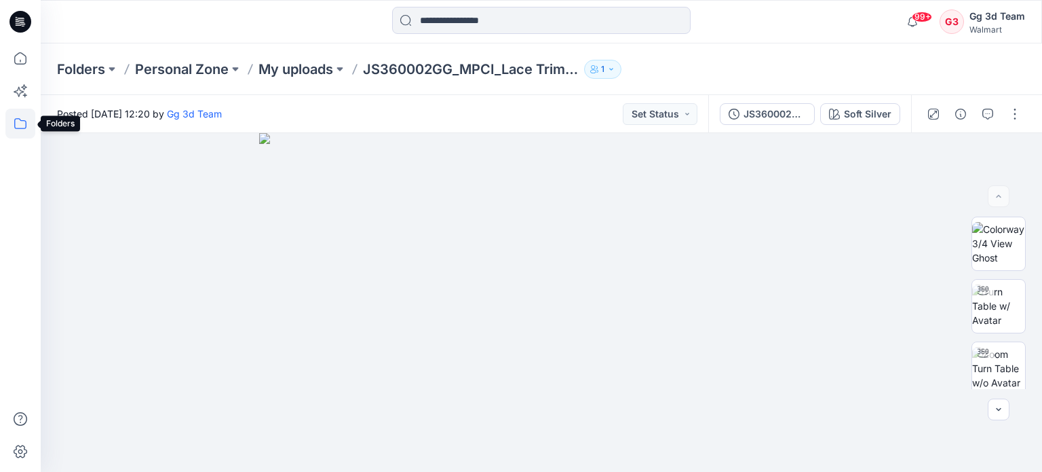
click at [22, 134] on icon at bounding box center [20, 124] width 30 height 30
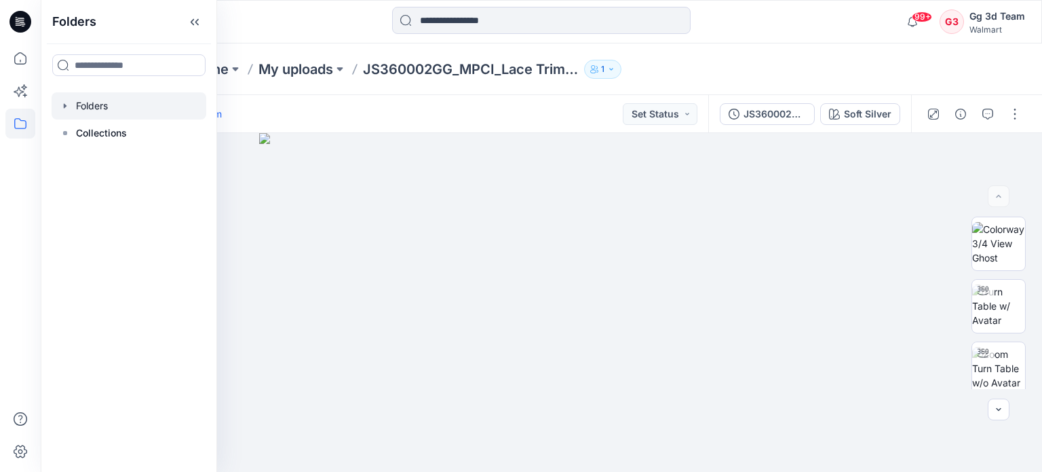
click at [78, 109] on div at bounding box center [129, 105] width 155 height 27
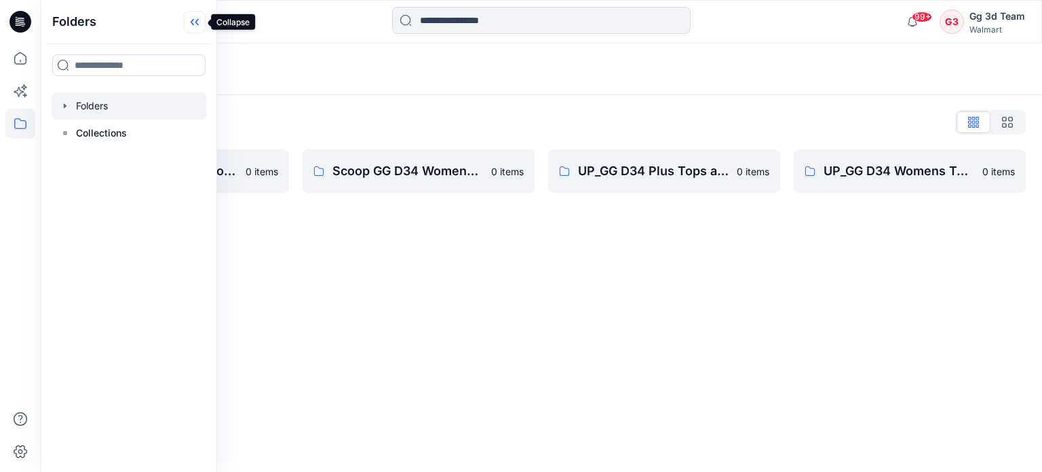
click at [199, 29] on icon at bounding box center [195, 22] width 22 height 22
